Goal: Task Accomplishment & Management: Manage account settings

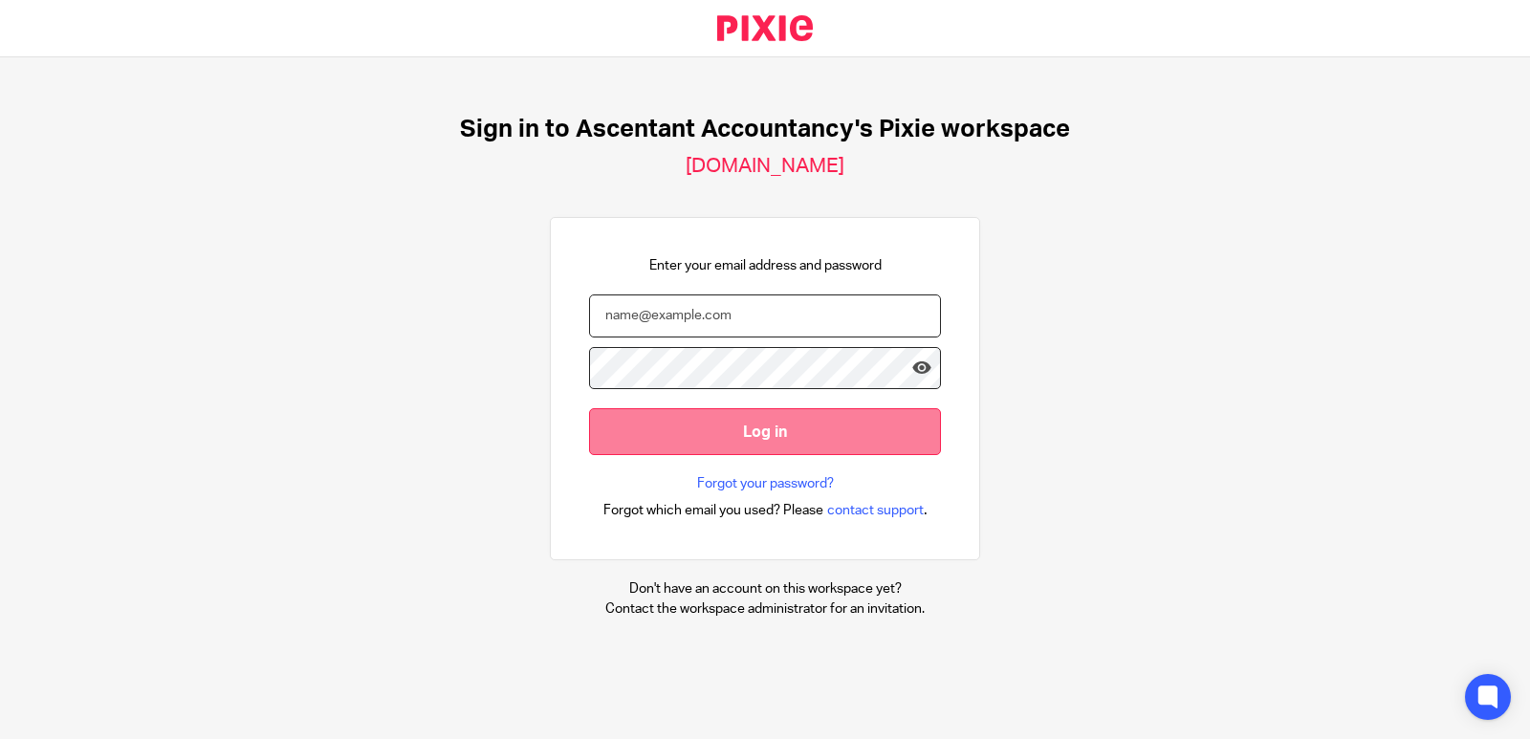
type input "lucy.hardy@ascentant.co.uk"
click at [688, 429] on input "Log in" at bounding box center [765, 431] width 352 height 47
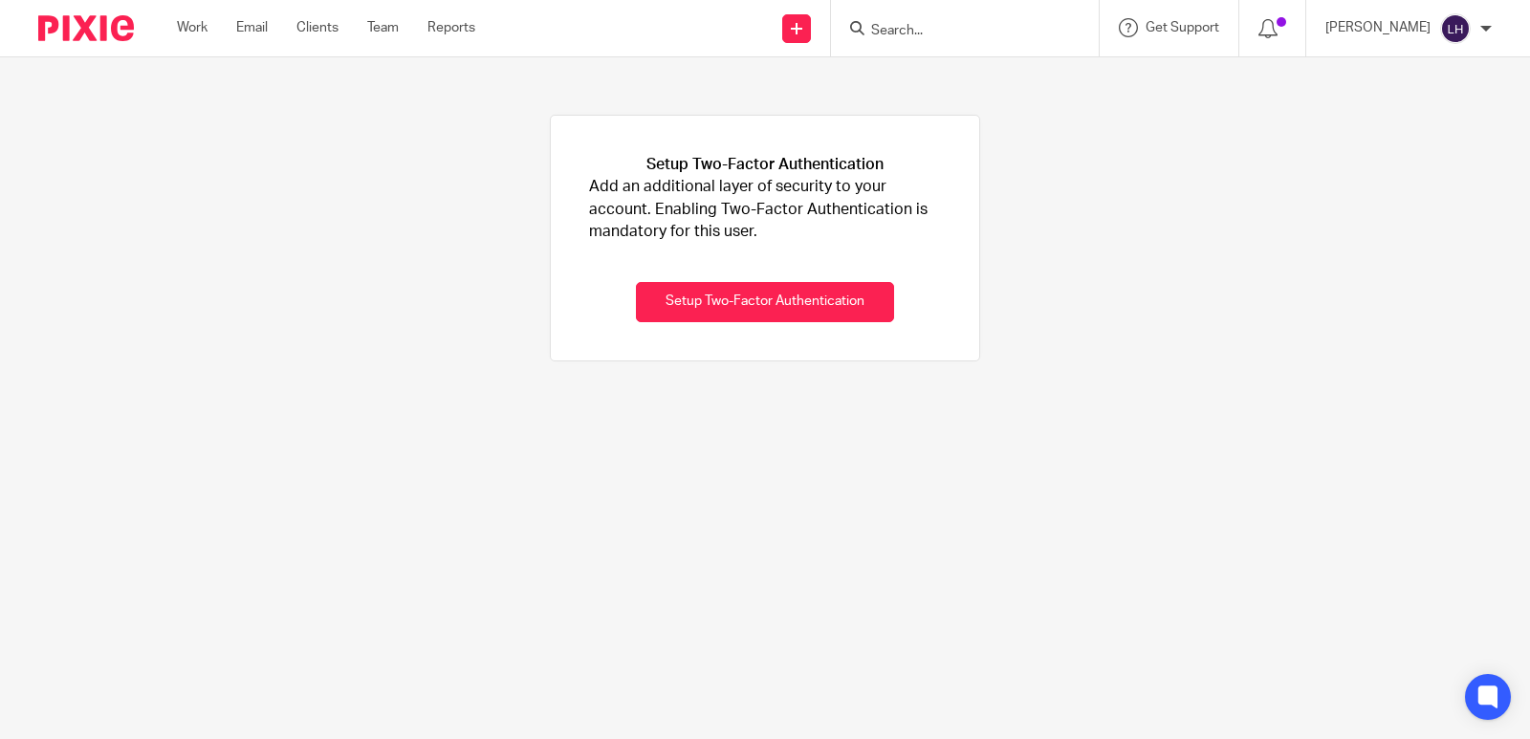
click at [85, 21] on img at bounding box center [86, 28] width 96 height 26
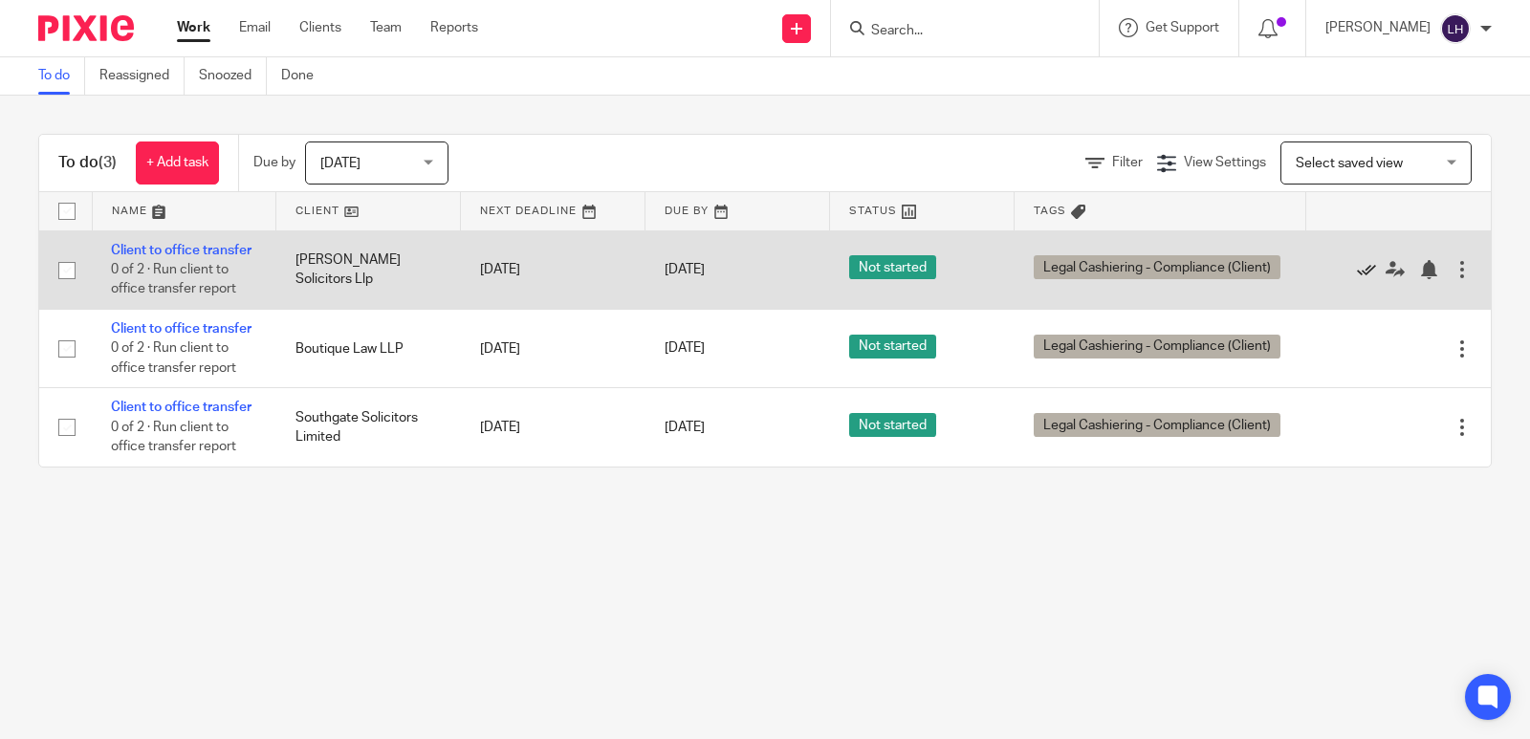
click at [1357, 276] on icon at bounding box center [1366, 269] width 19 height 19
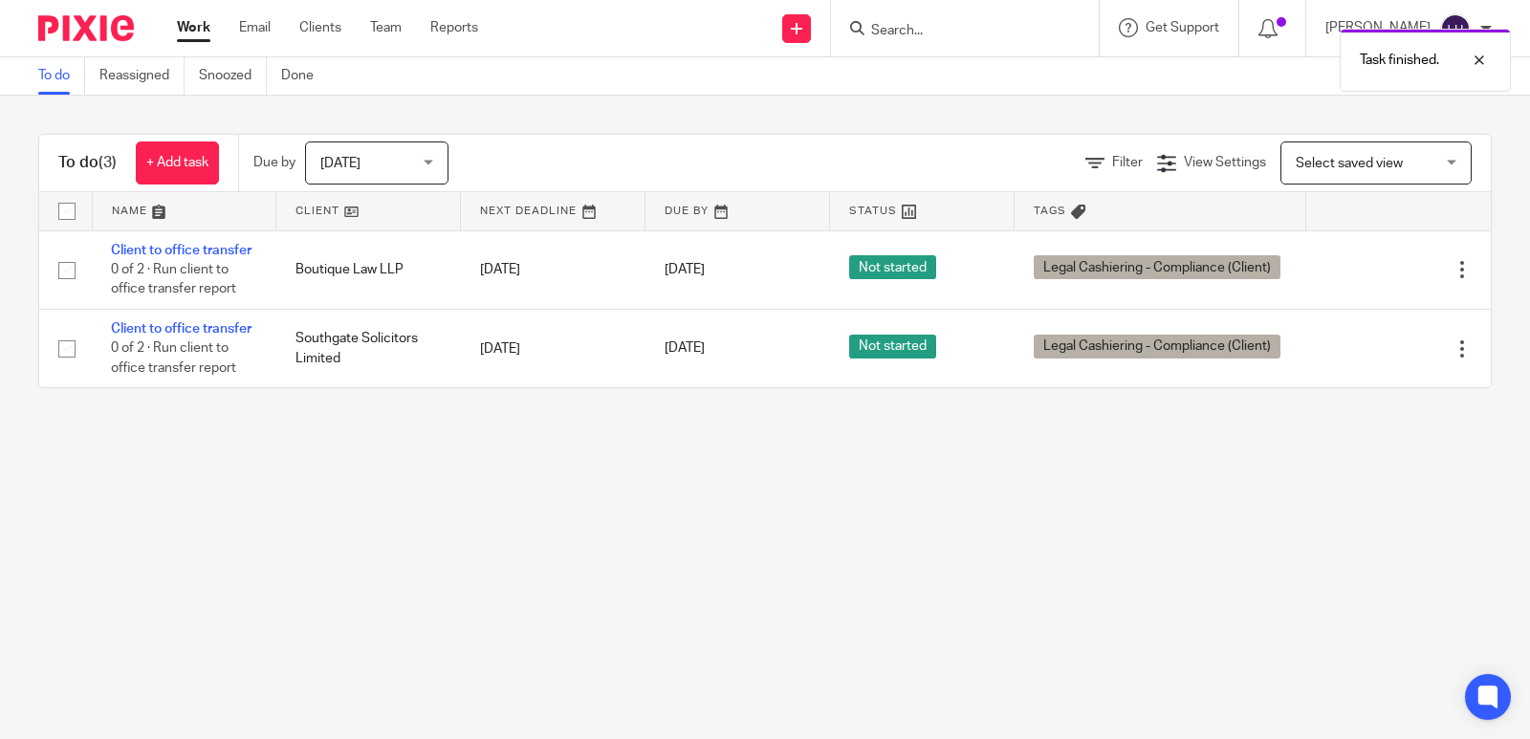
click at [1357, 276] on icon at bounding box center [1366, 269] width 19 height 19
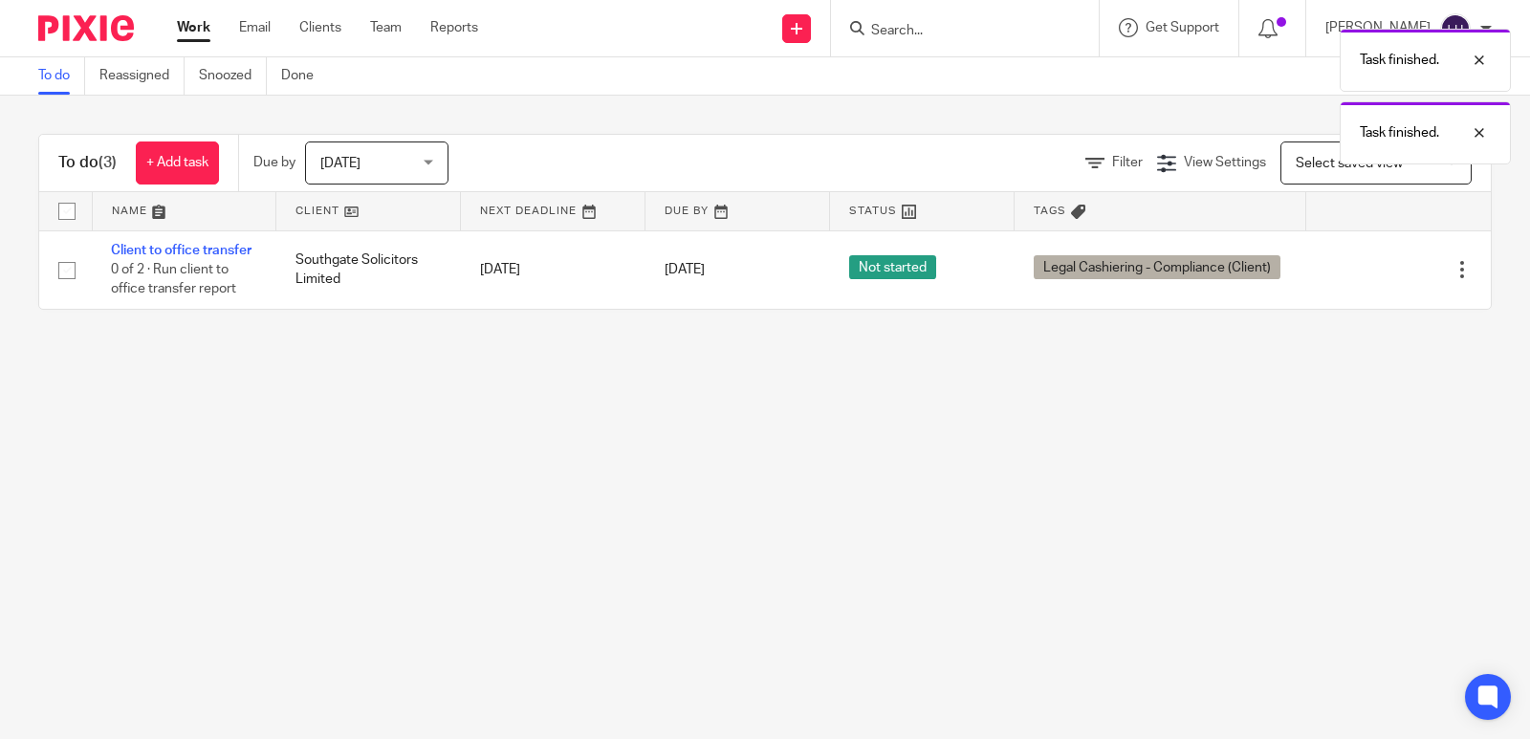
click at [444, 175] on div "Today Today" at bounding box center [376, 163] width 143 height 43
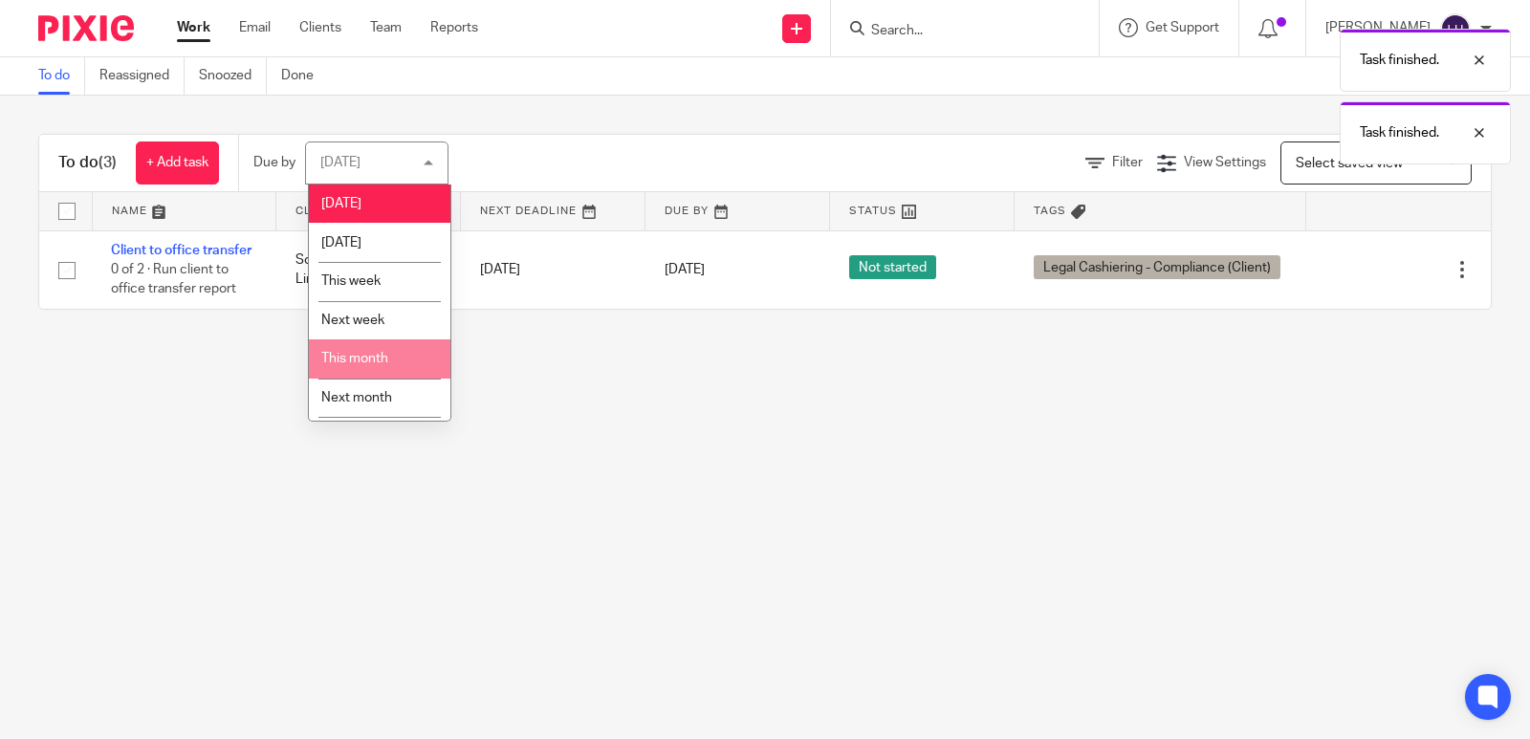
scroll to position [35, 0]
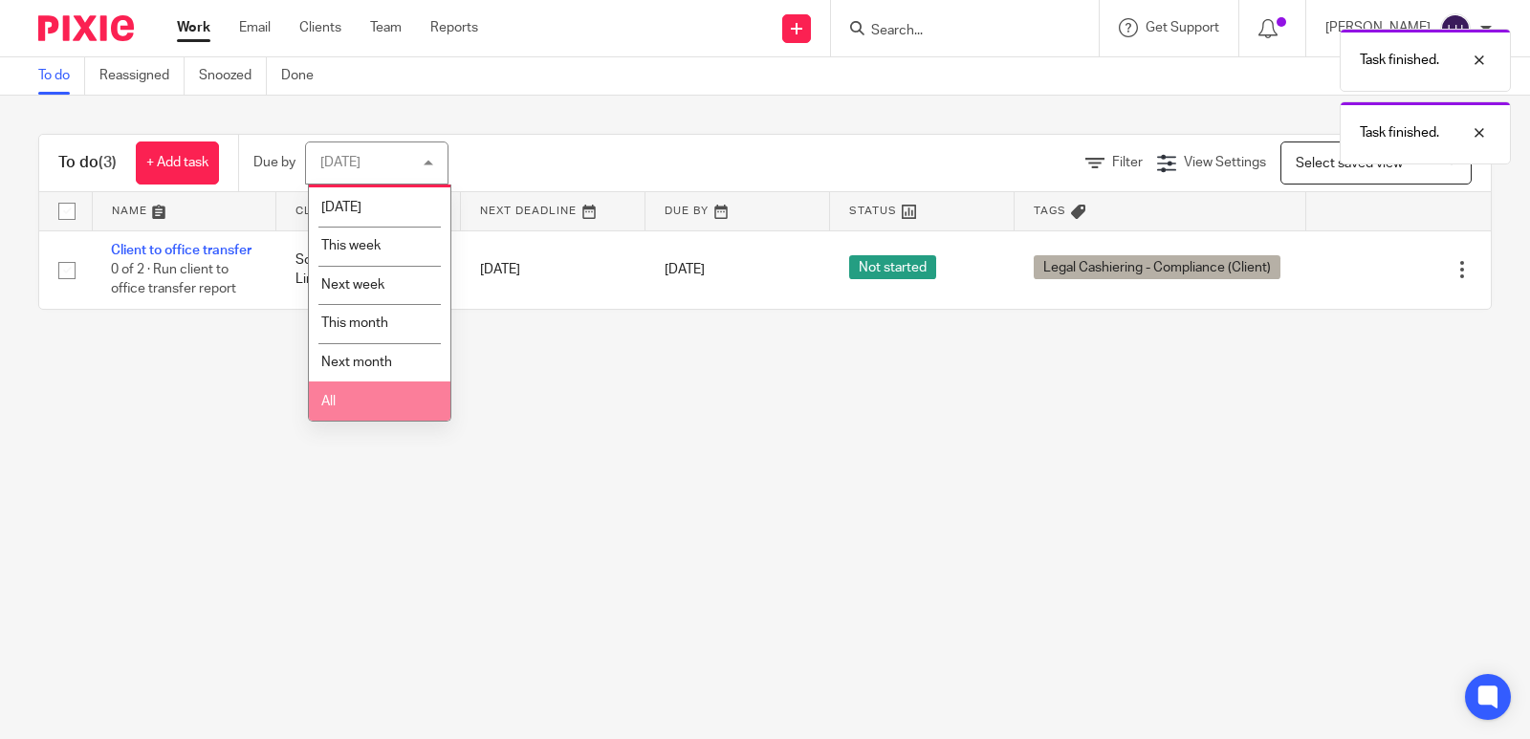
click at [343, 406] on li "All" at bounding box center [380, 401] width 142 height 39
